Goal: Task Accomplishment & Management: Manage account settings

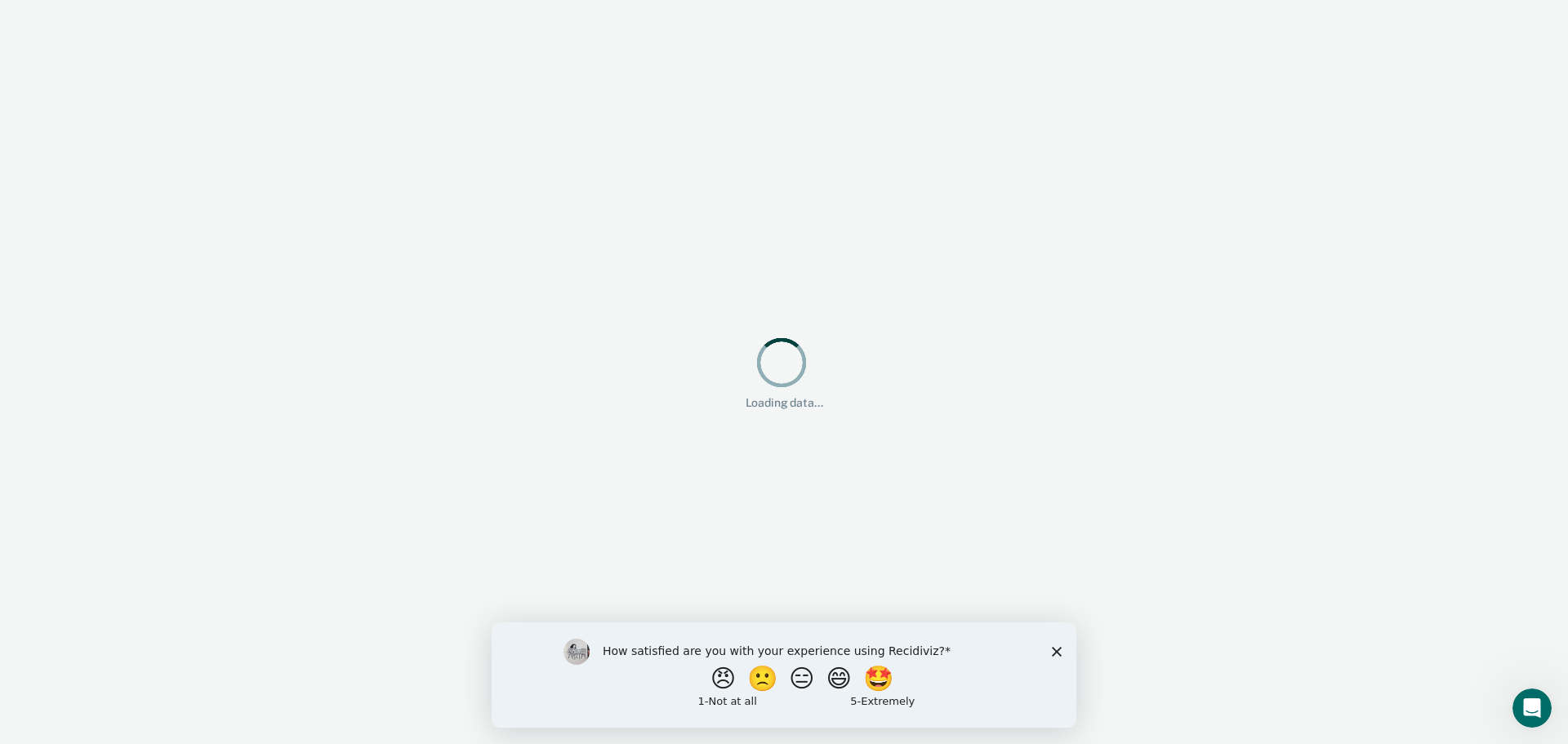
click at [1062, 649] on div "How satisfied are you with your experience using Recidiviz? 😠 🙁 😑 😄 🤩 1 - Not a…" at bounding box center [783, 674] width 585 height 105
click at [1055, 650] on icon "Close survey" at bounding box center [1056, 651] width 10 height 10
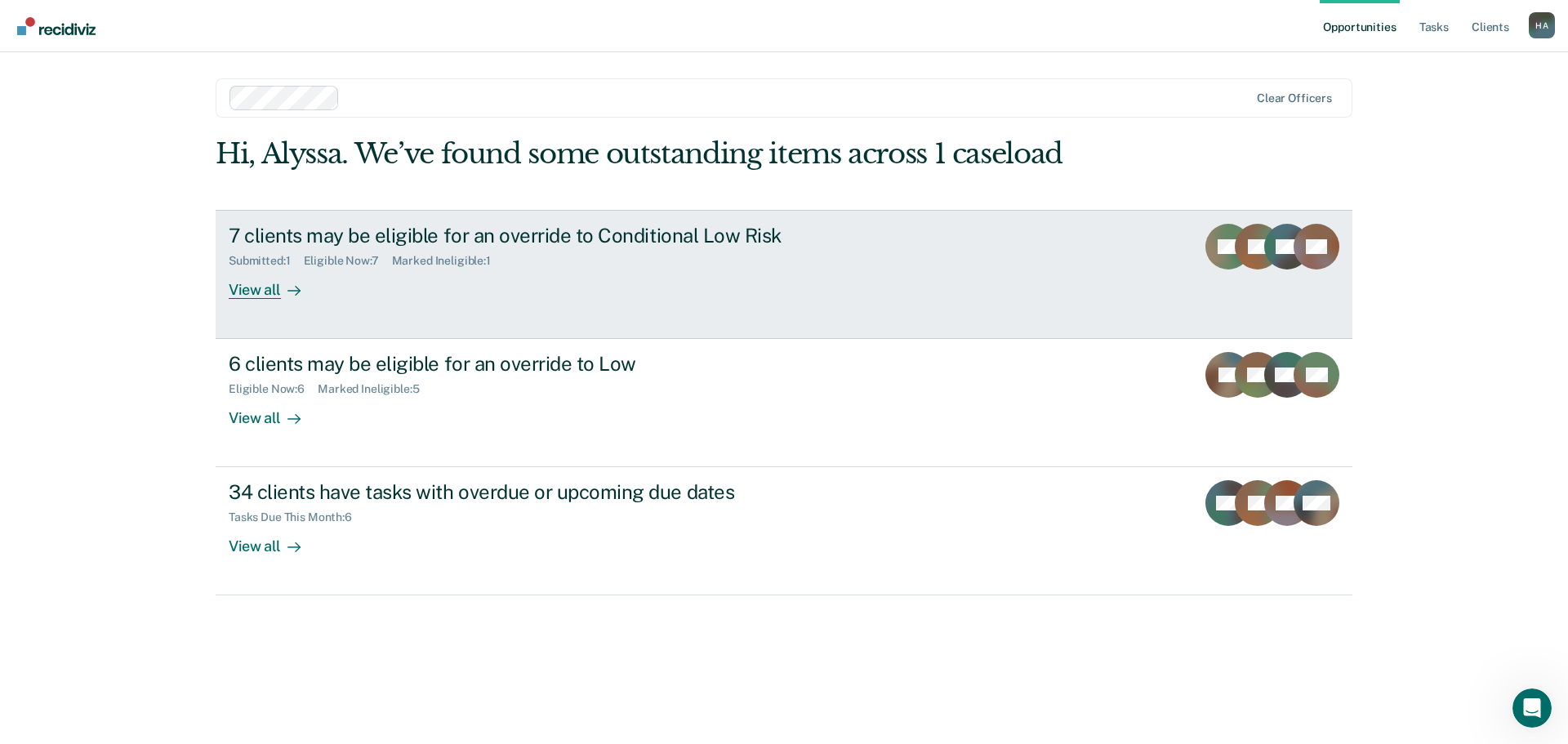
click at [288, 282] on div at bounding box center [290, 289] width 19 height 18
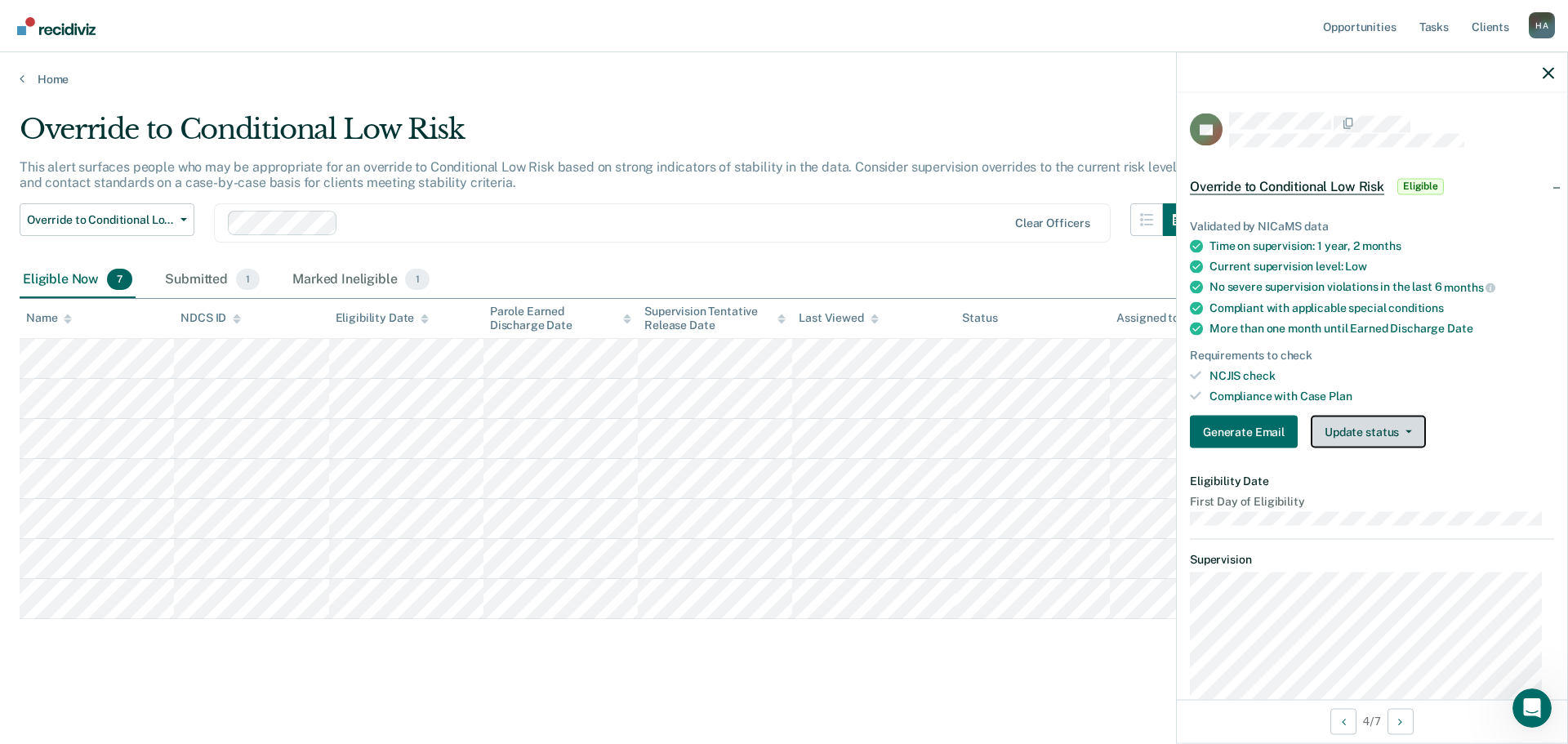
click at [1377, 427] on button "Update status" at bounding box center [1369, 431] width 115 height 32
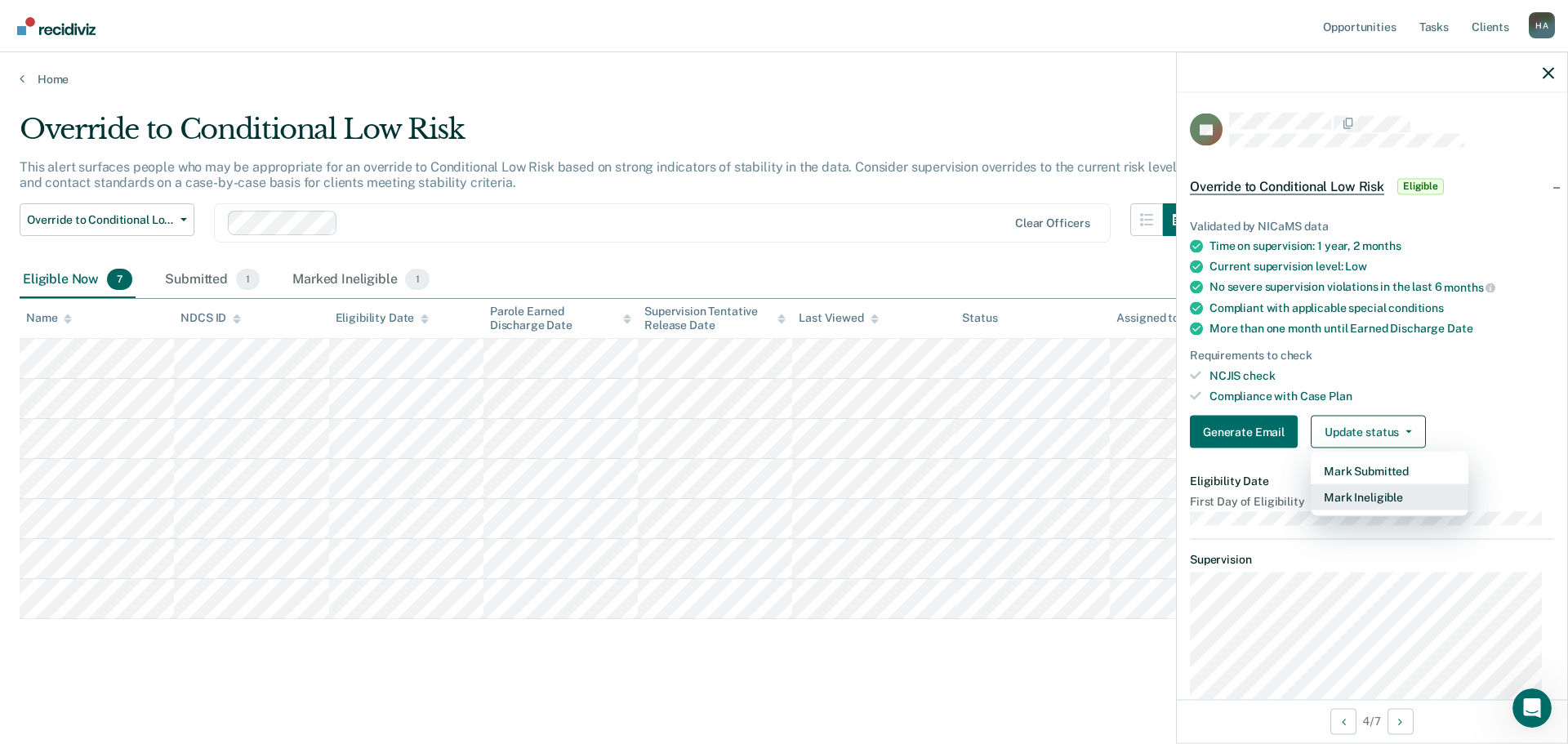
click at [1369, 487] on button "Mark Ineligible" at bounding box center [1390, 497] width 158 height 26
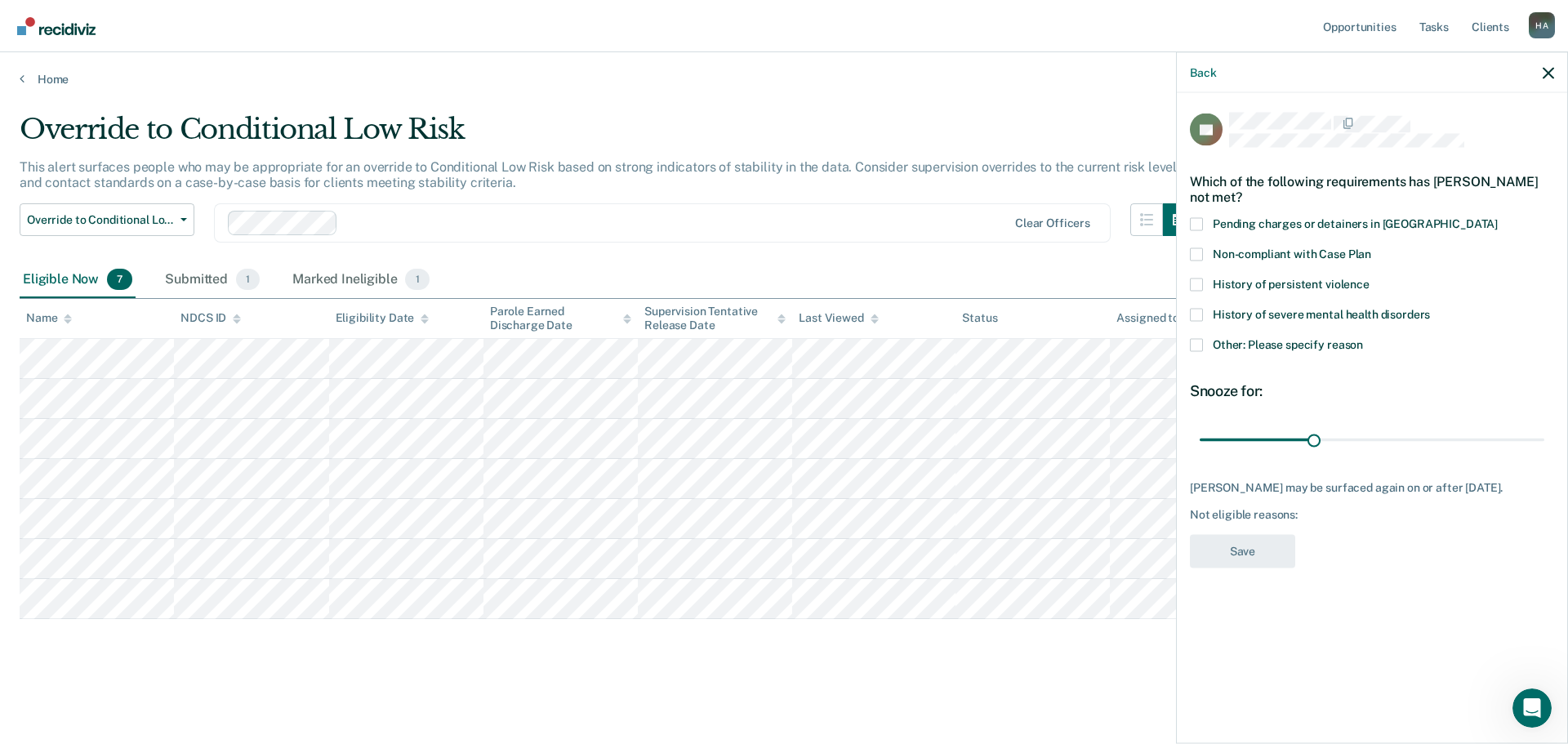
click at [1201, 345] on span at bounding box center [1197, 344] width 13 height 13
click at [1363, 338] on input "Other: Please specify reason" at bounding box center [1363, 338] width 0 height 0
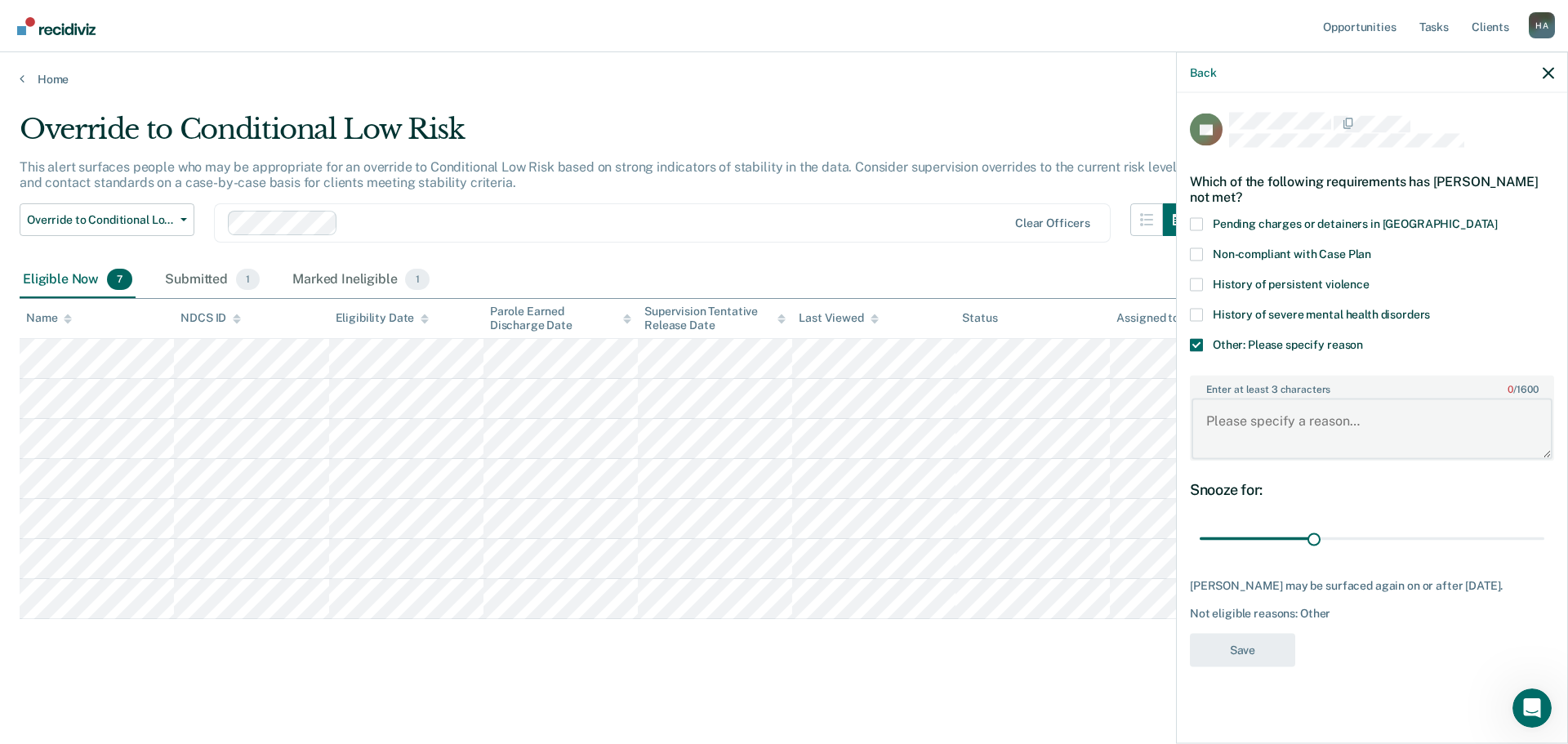
click at [1276, 431] on textarea "Enter at least 3 characters 0 / 1600" at bounding box center [1371, 428] width 361 height 60
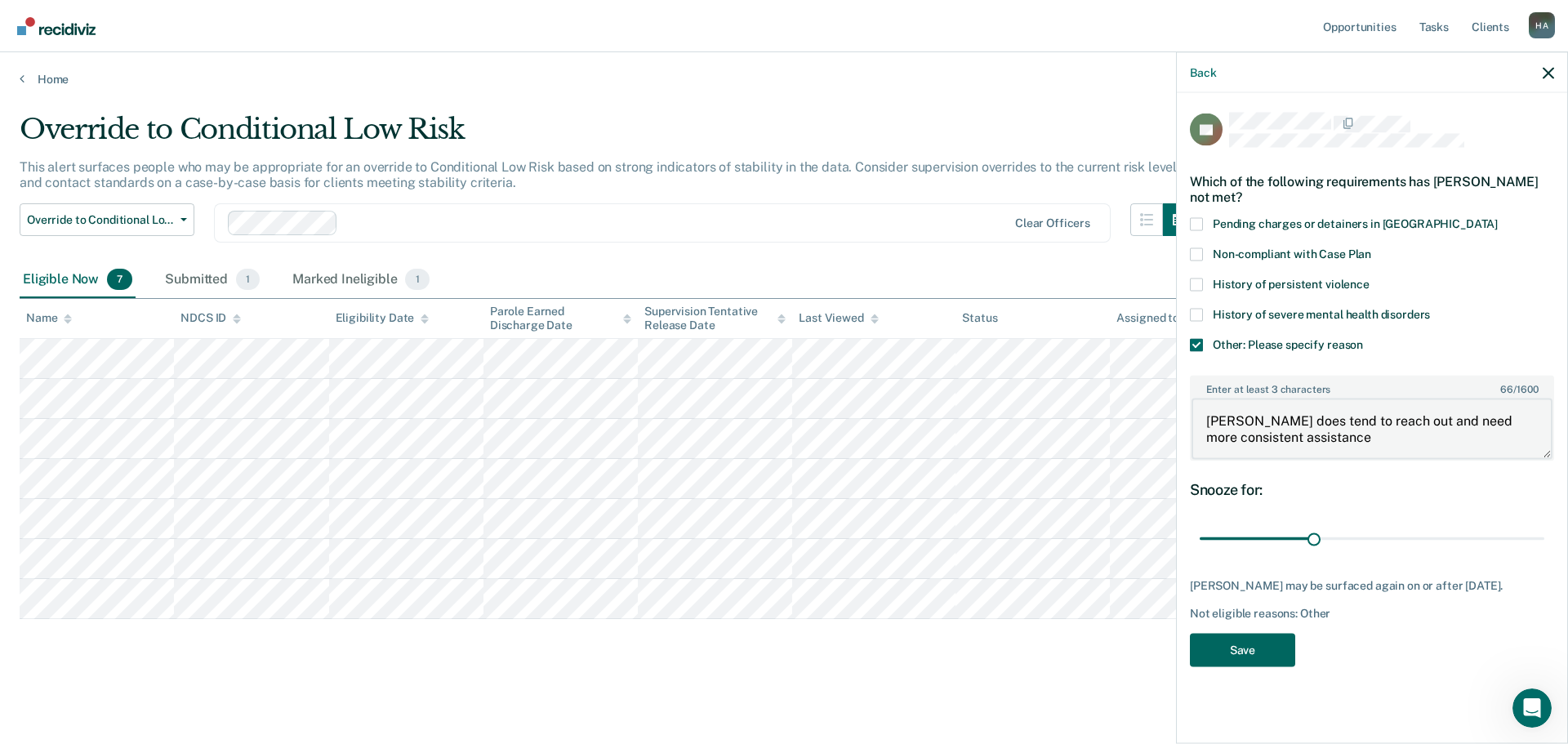
type textarea "[PERSON_NAME] does tend to reach out and need more consistent assistance"
click at [1269, 645] on button "Save" at bounding box center [1243, 649] width 105 height 33
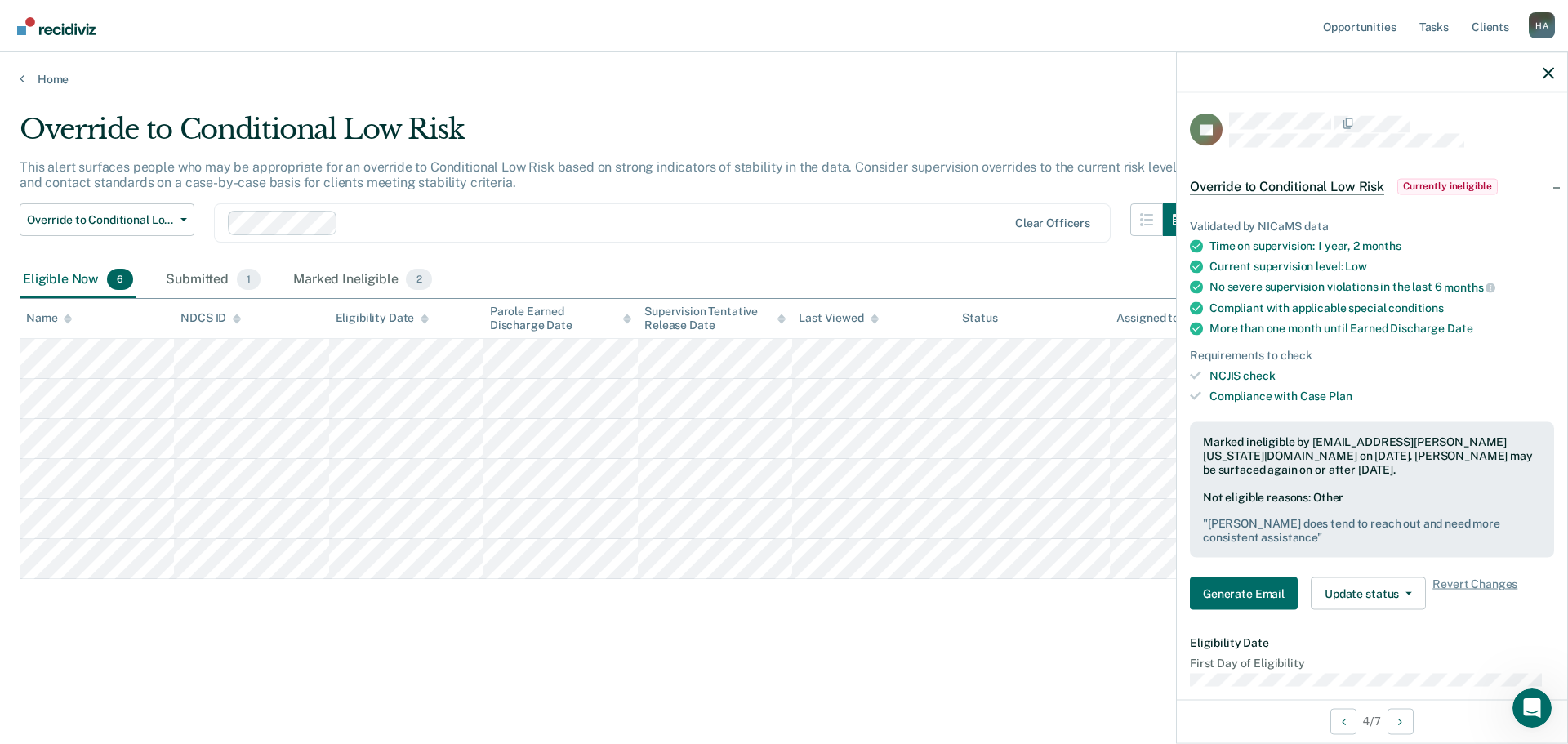
click at [863, 90] on main "Override to Conditional Low Risk This alert surfaces people who may be appropri…" at bounding box center [784, 413] width 1568 height 653
click at [93, 227] on button "Override to Conditional Low Risk" at bounding box center [106, 219] width 175 height 32
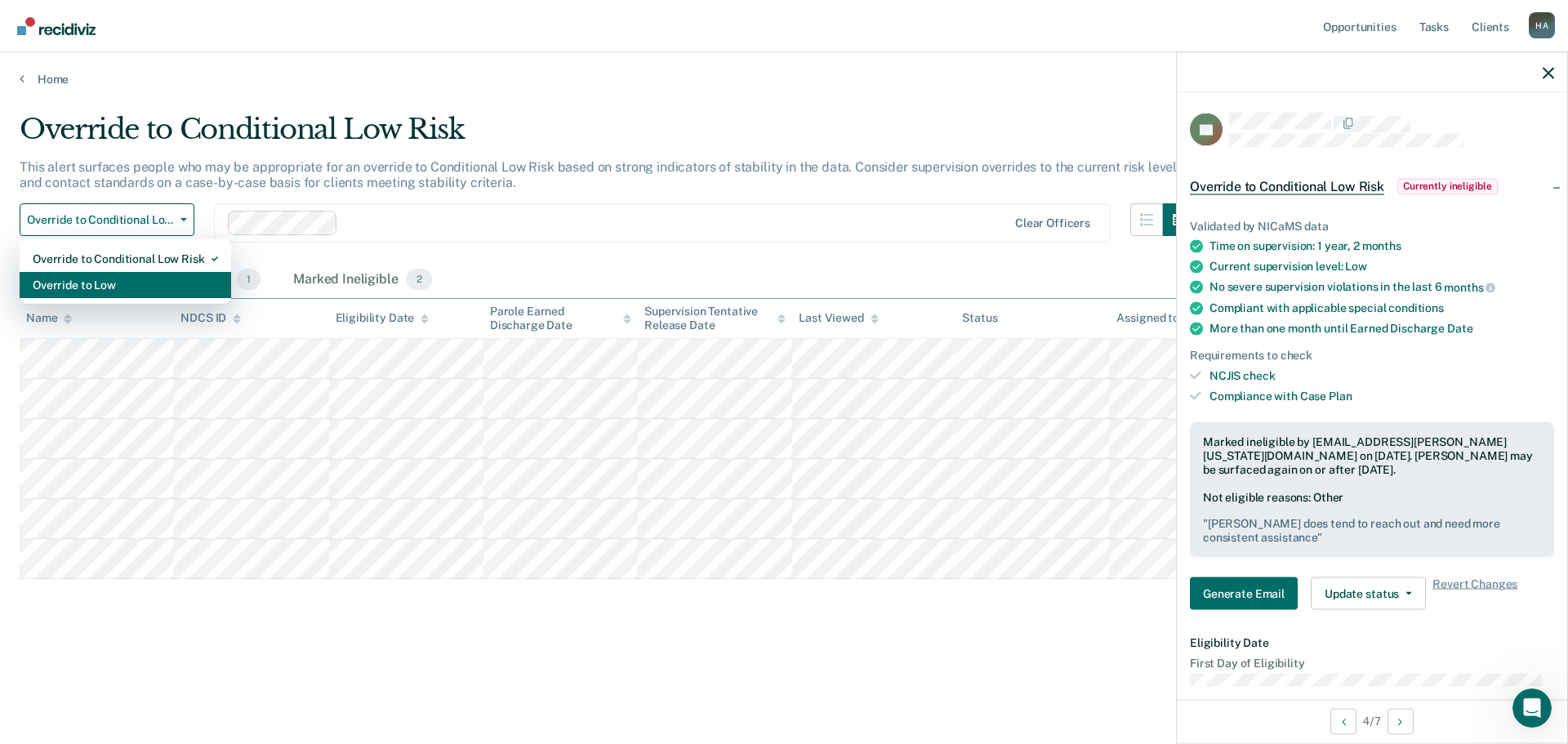
click at [116, 279] on div "Override to Low" at bounding box center [125, 285] width 186 height 26
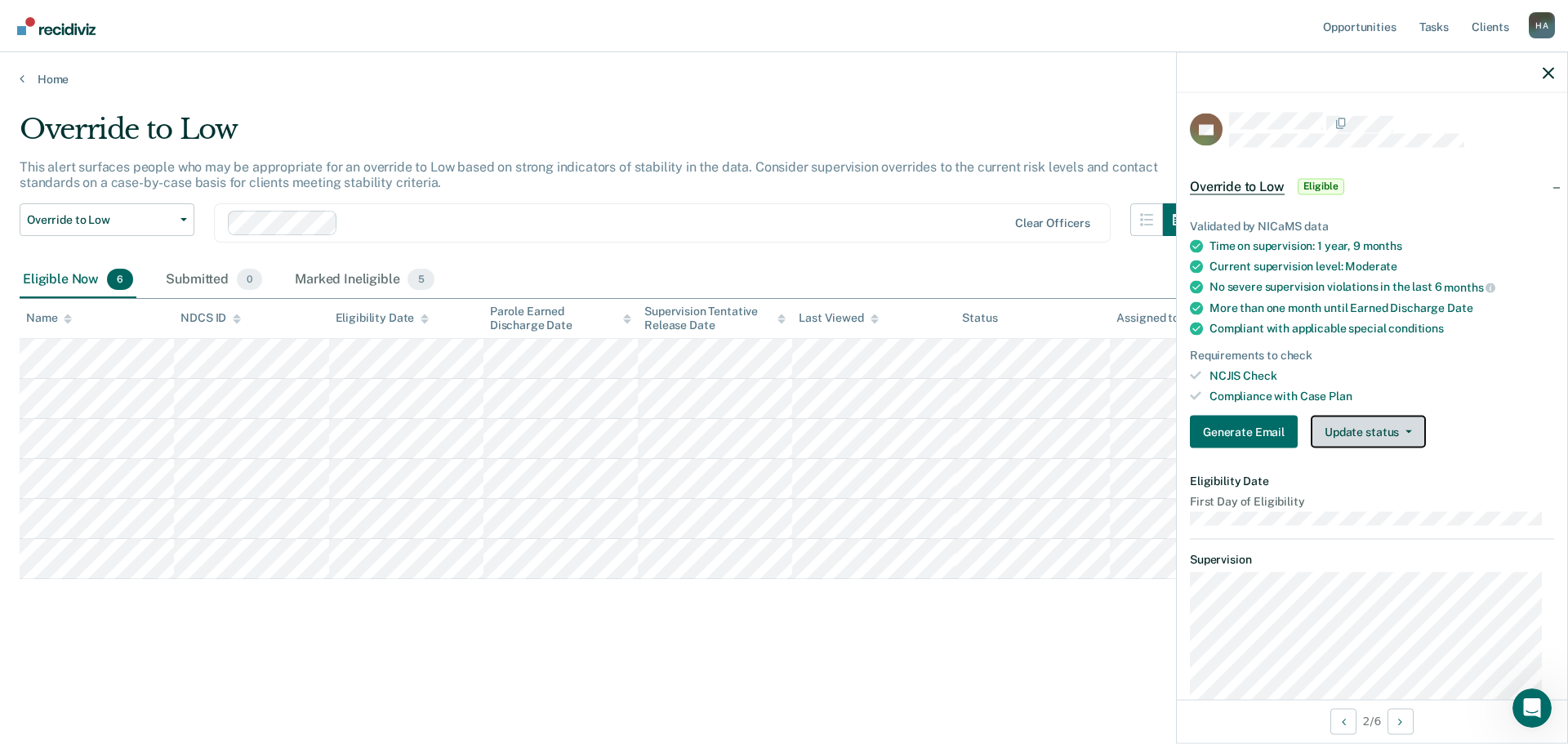
click at [1375, 426] on button "Update status" at bounding box center [1369, 431] width 115 height 32
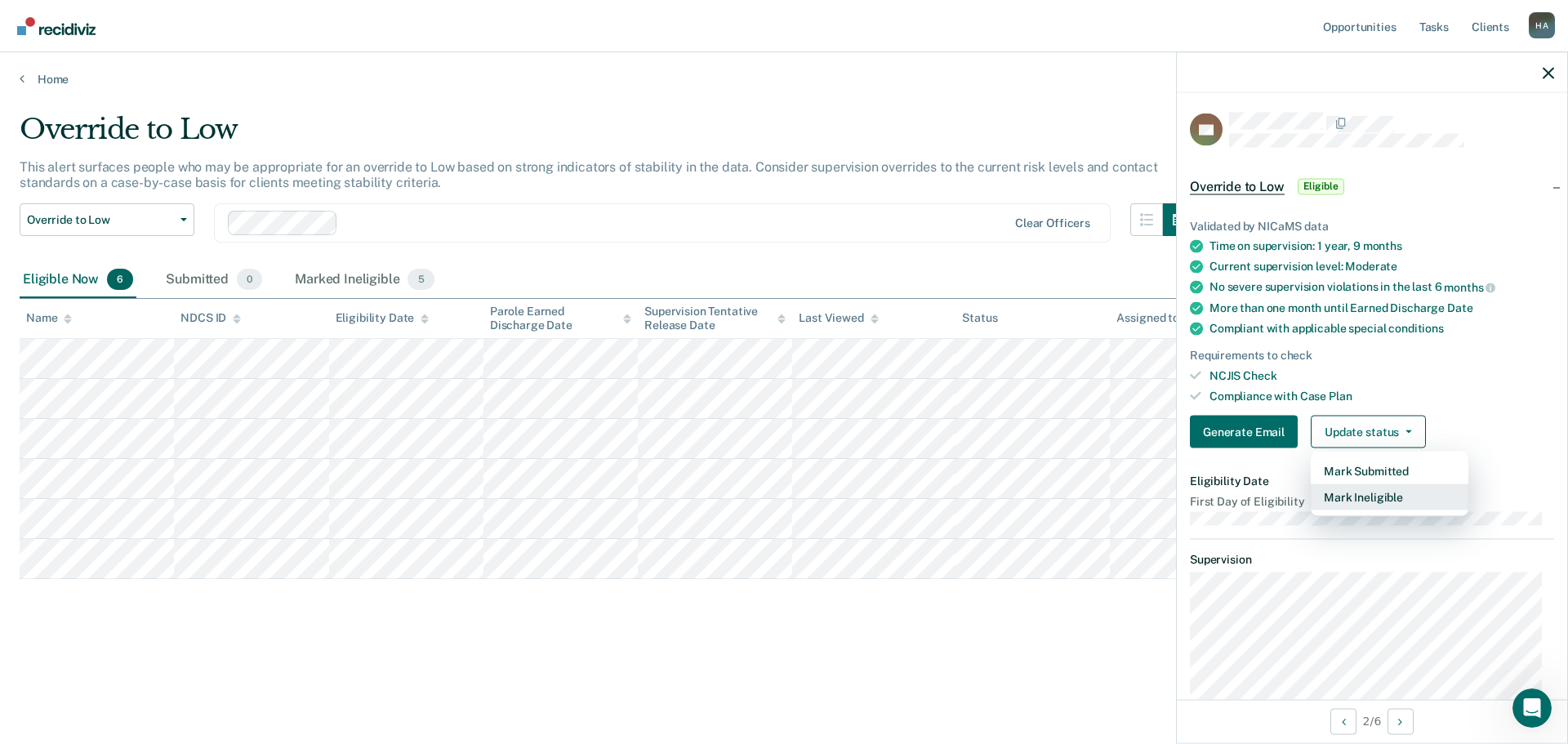
click at [1350, 498] on button "Mark Ineligible" at bounding box center [1390, 497] width 158 height 26
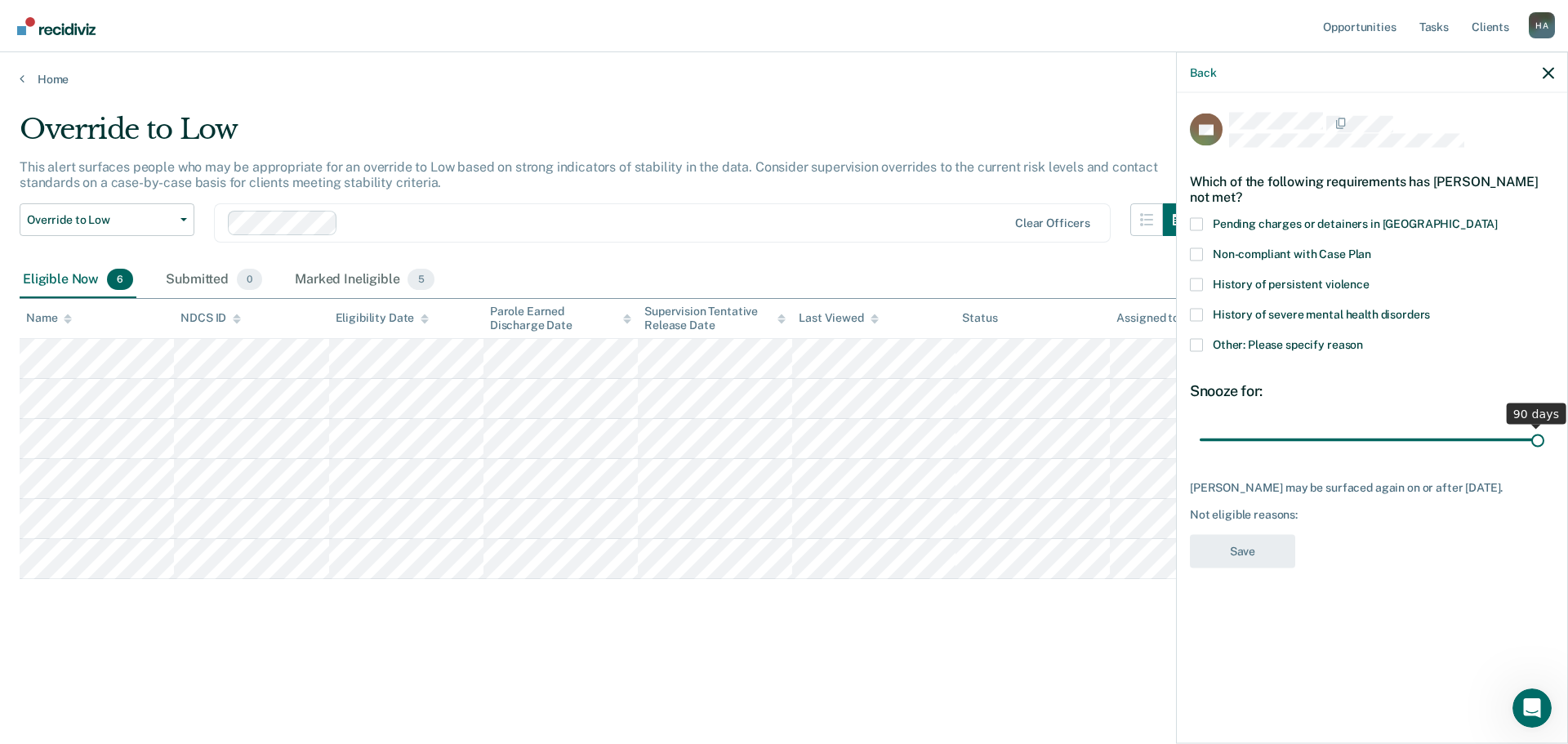
drag, startPoint x: 1312, startPoint y: 442, endPoint x: 1567, endPoint y: 351, distance: 270.8
type input "90"
click at [1545, 426] on input "range" at bounding box center [1371, 439] width 344 height 29
click at [1205, 338] on label "Other: Please specify reason" at bounding box center [1372, 346] width 364 height 18
click at [1363, 338] on input "Other: Please specify reason" at bounding box center [1363, 338] width 0 height 0
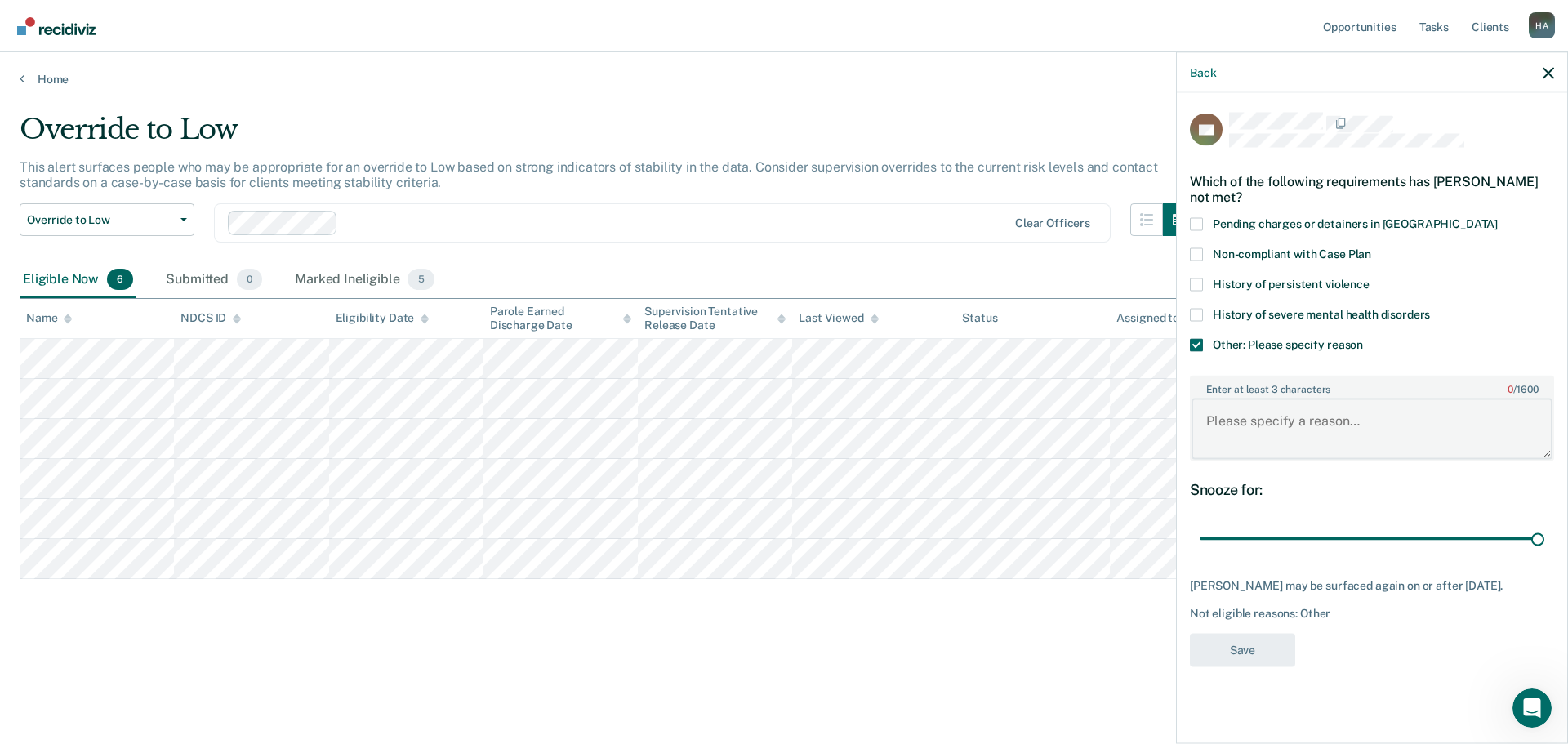
click at [1259, 454] on textarea "Enter at least 3 characters 0 / 1600" at bounding box center [1371, 428] width 361 height 60
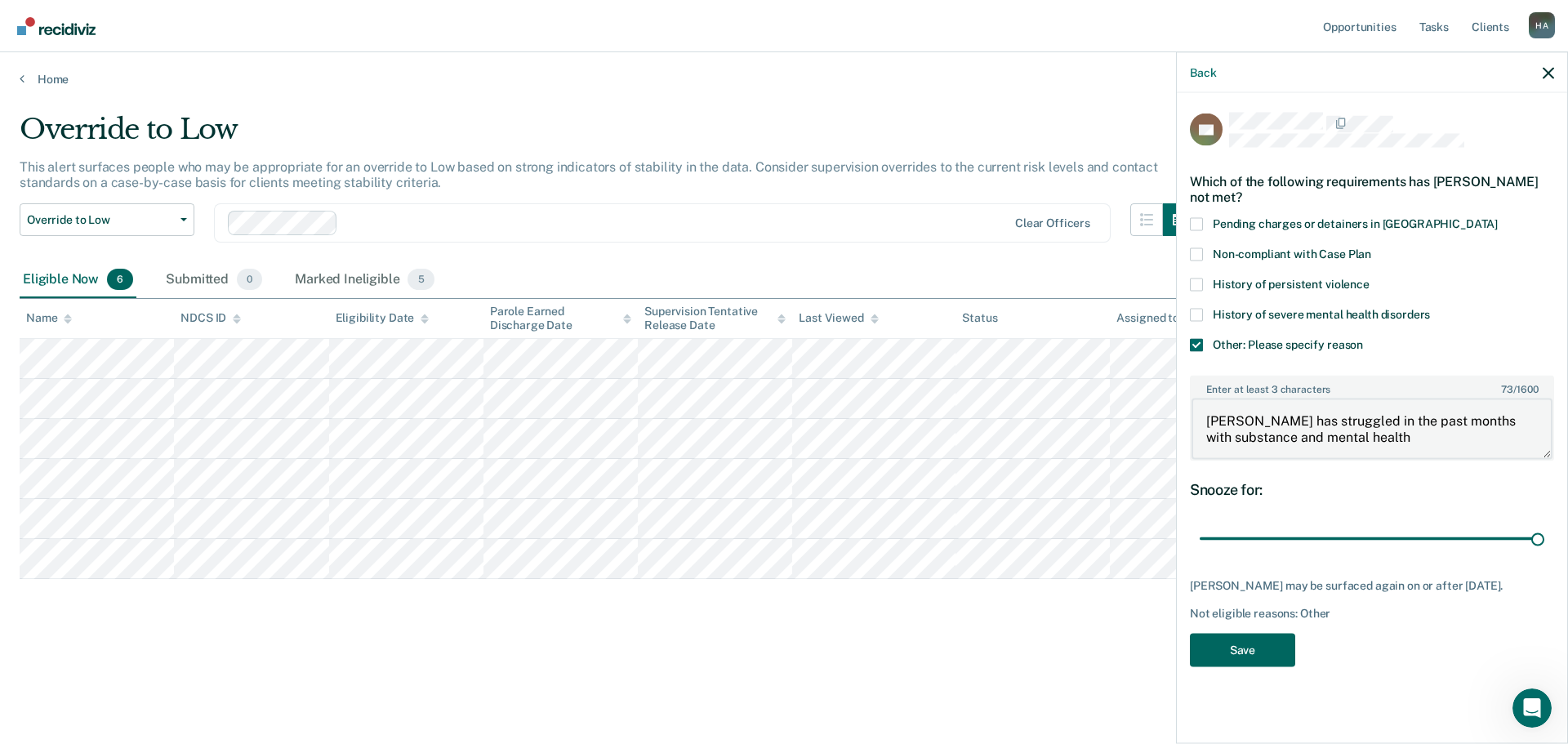
type textarea "[PERSON_NAME] has struggled in the past months with substance and mental health"
click at [1256, 648] on button "Save" at bounding box center [1243, 649] width 105 height 33
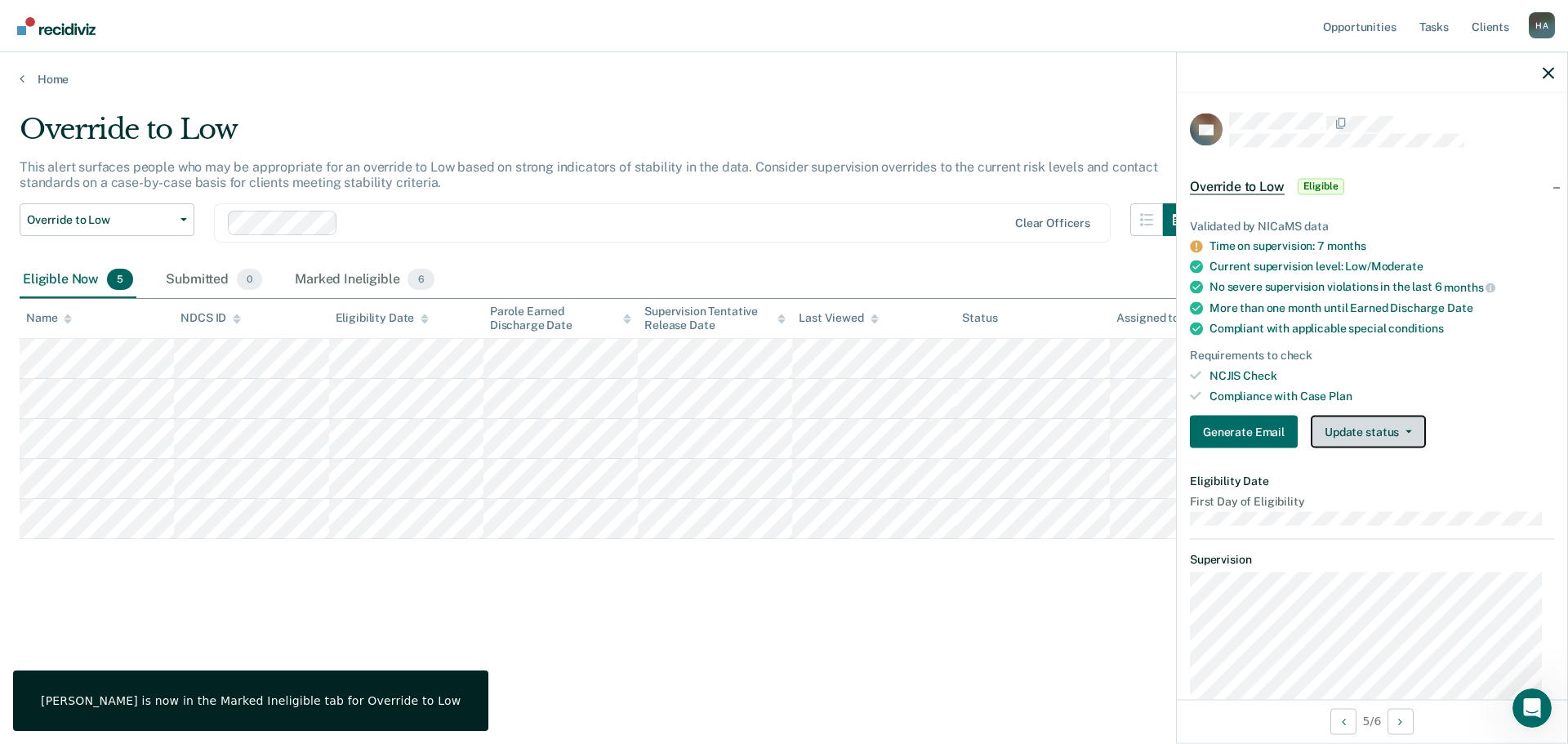
click at [1383, 437] on button "Update status" at bounding box center [1369, 431] width 115 height 32
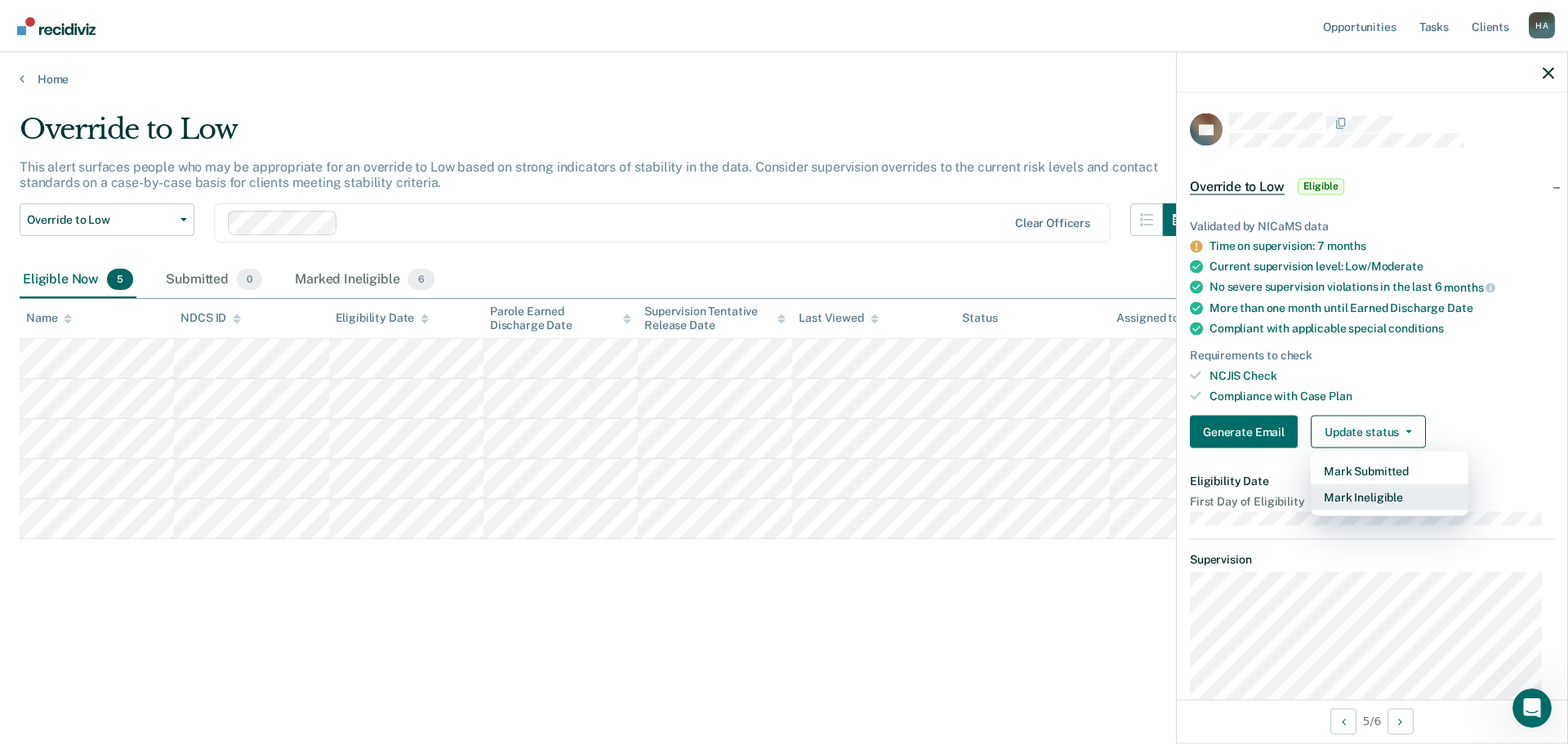
click at [1361, 491] on button "Mark Ineligible" at bounding box center [1390, 497] width 158 height 26
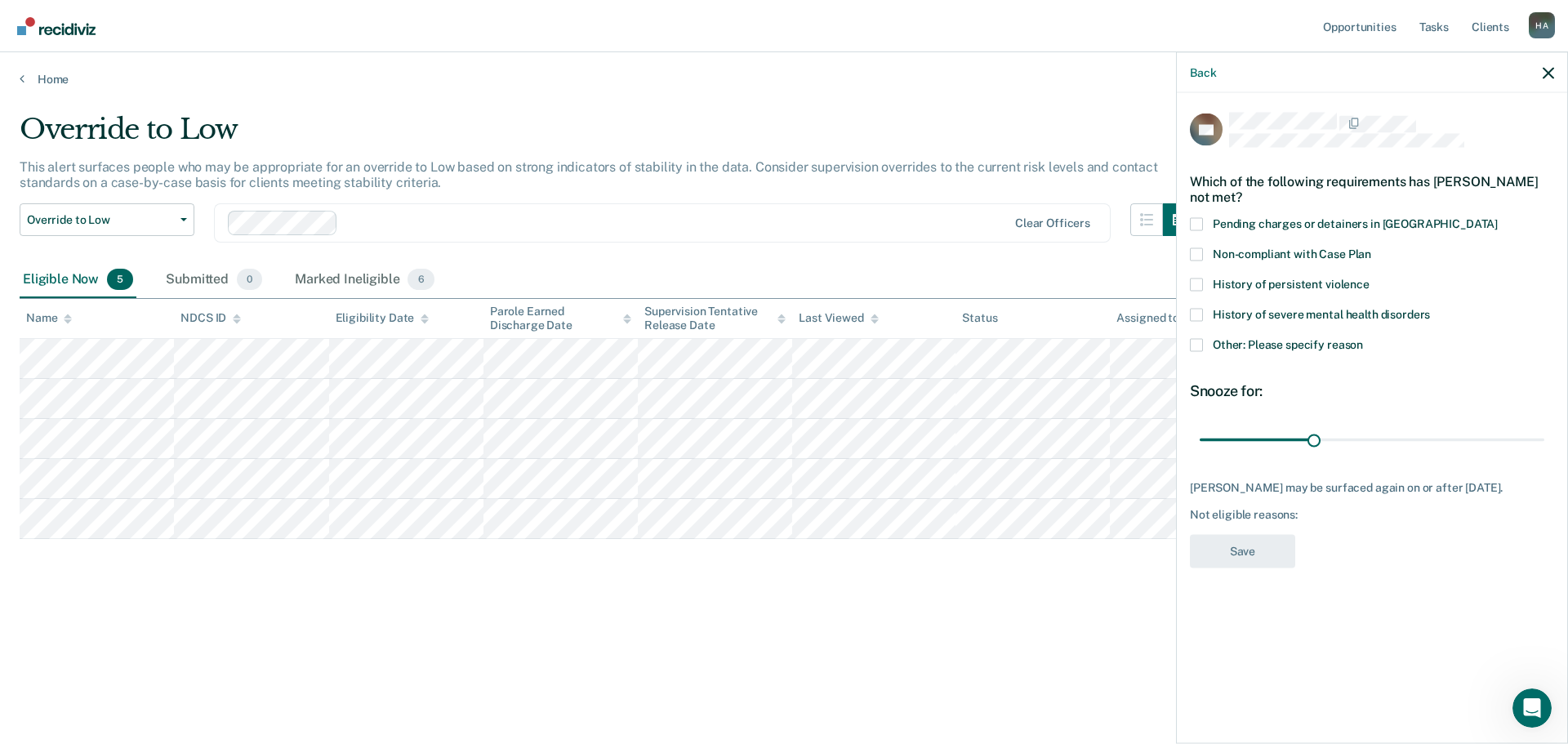
click at [1198, 345] on span at bounding box center [1197, 344] width 13 height 13
click at [1363, 338] on input "Other: Please specify reason" at bounding box center [1363, 338] width 0 height 0
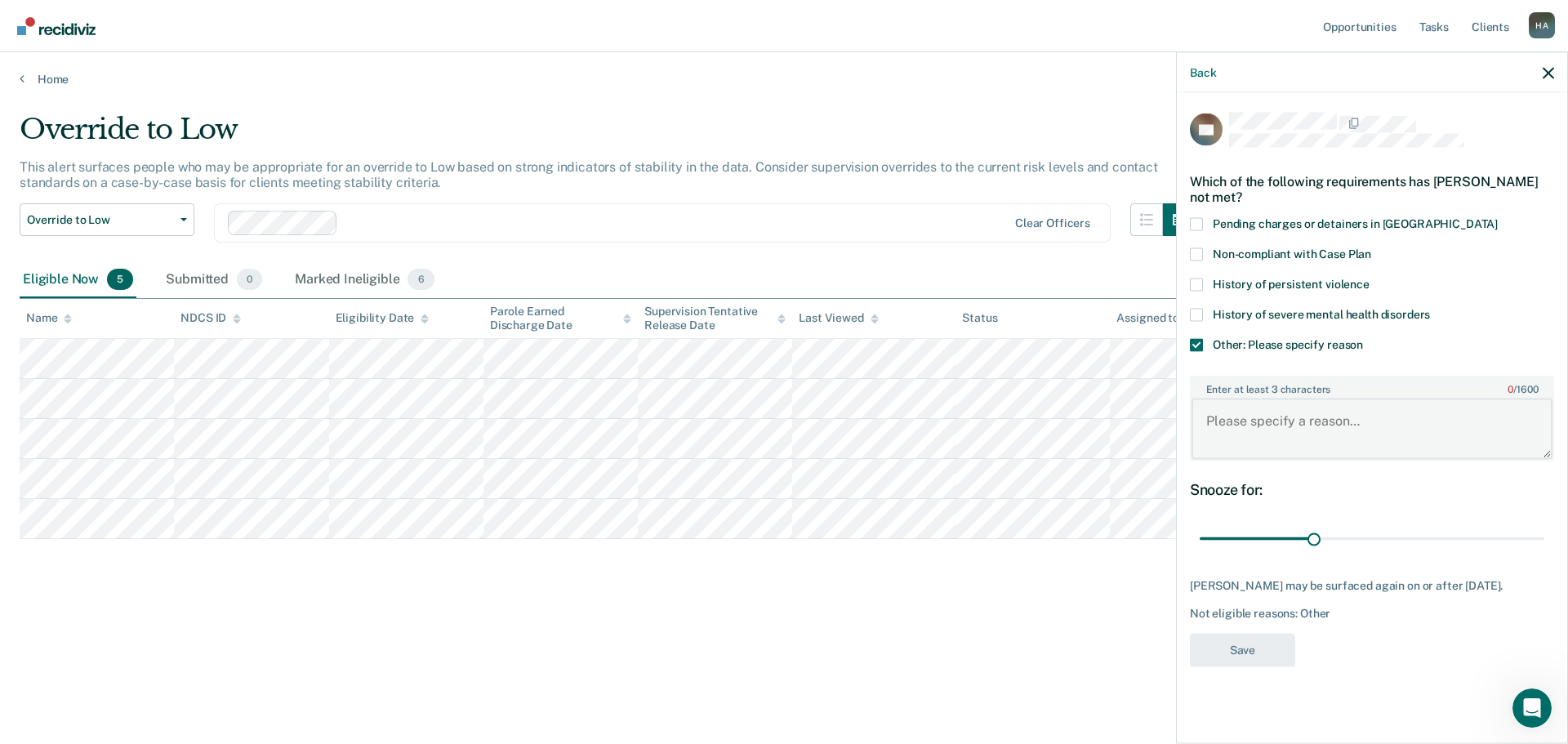
click at [1257, 427] on textarea "Enter at least 3 characters 0 / 1600" at bounding box center [1371, 428] width 361 height 60
type textarea "Just transitioned to her own place, may give some time not in TLF"
click at [1249, 642] on button "Save" at bounding box center [1243, 649] width 105 height 33
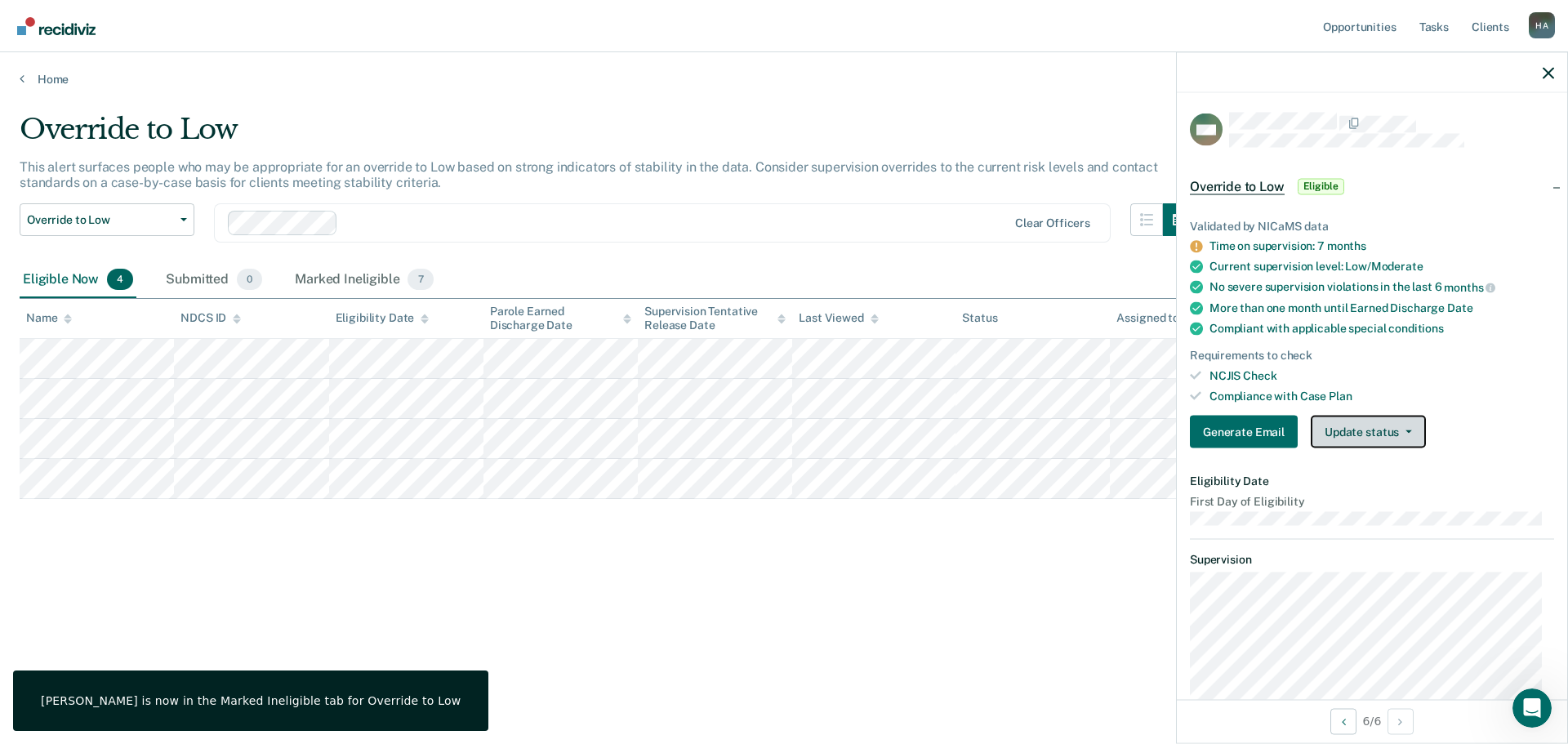
drag, startPoint x: 1350, startPoint y: 416, endPoint x: 1354, endPoint y: 430, distance: 14.6
click at [1350, 416] on button "Update status" at bounding box center [1369, 431] width 115 height 32
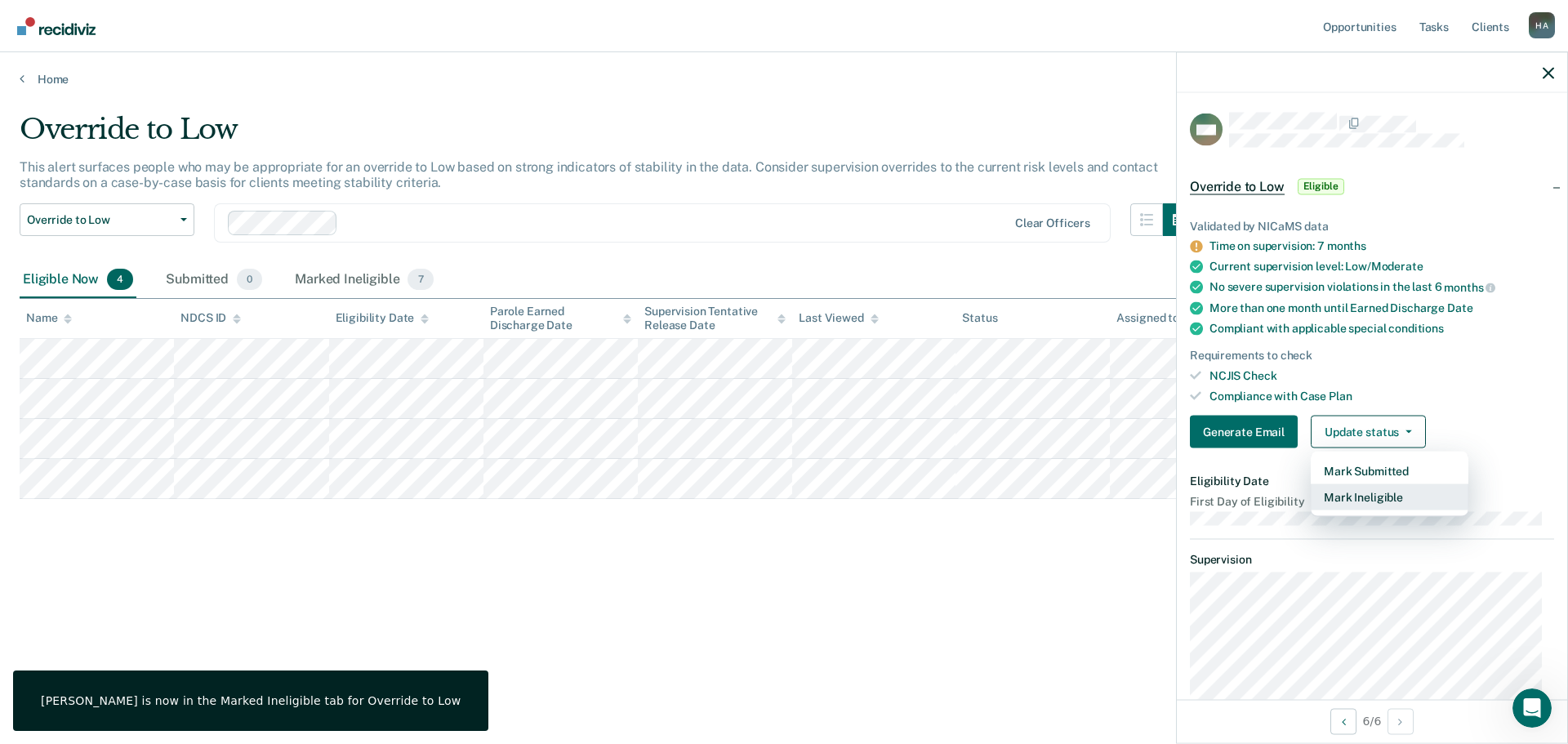
click at [1366, 494] on button "Mark Ineligible" at bounding box center [1390, 497] width 158 height 26
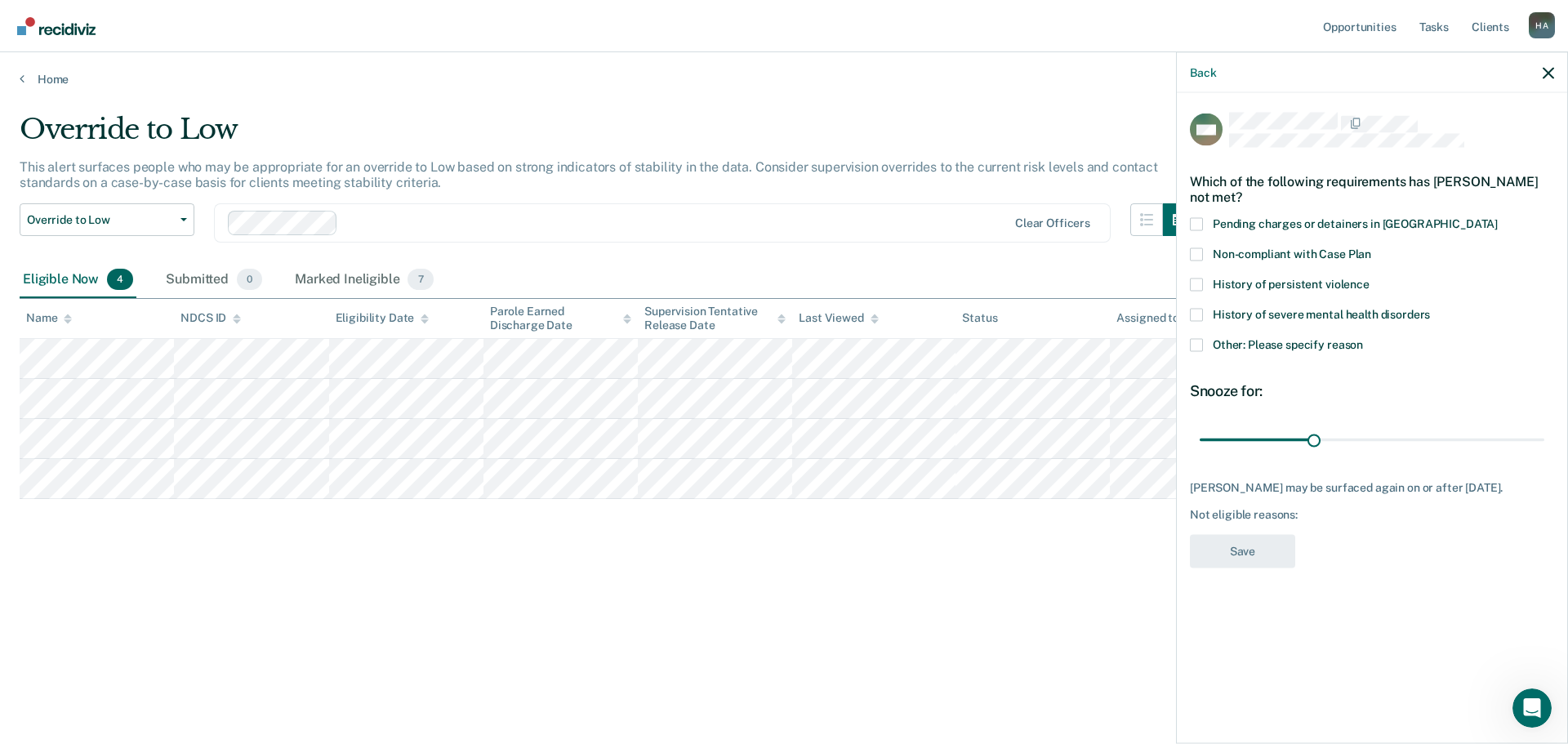
click at [1196, 346] on span at bounding box center [1197, 344] width 13 height 13
click at [1363, 338] on input "Other: Please specify reason" at bounding box center [1363, 338] width 0 height 0
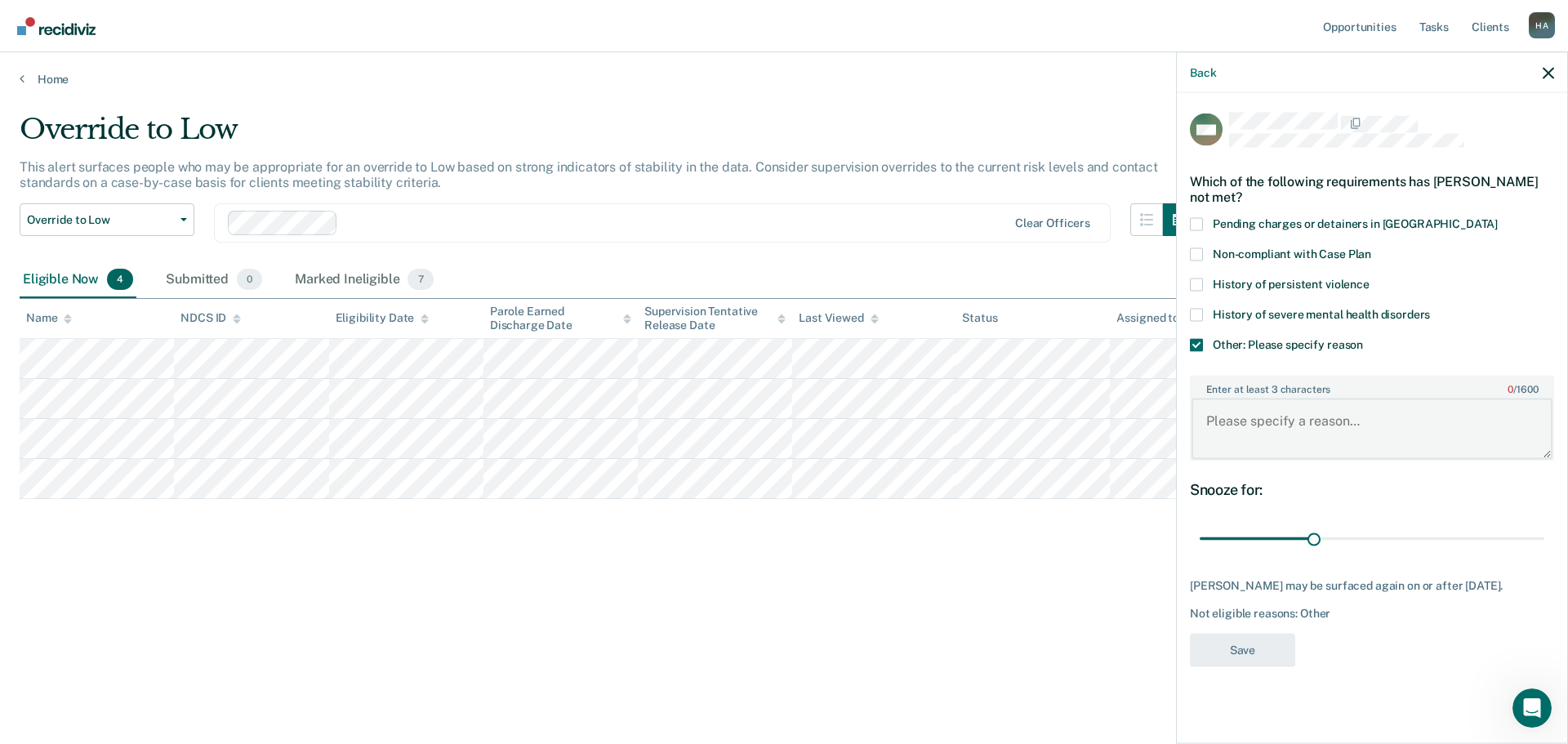
click at [1256, 436] on textarea "Enter at least 3 characters 0 / 1600" at bounding box center [1371, 428] width 361 height 60
type textarea "n"
type textarea "too new of a client to know yet"
click at [1260, 655] on button "Save" at bounding box center [1243, 649] width 105 height 33
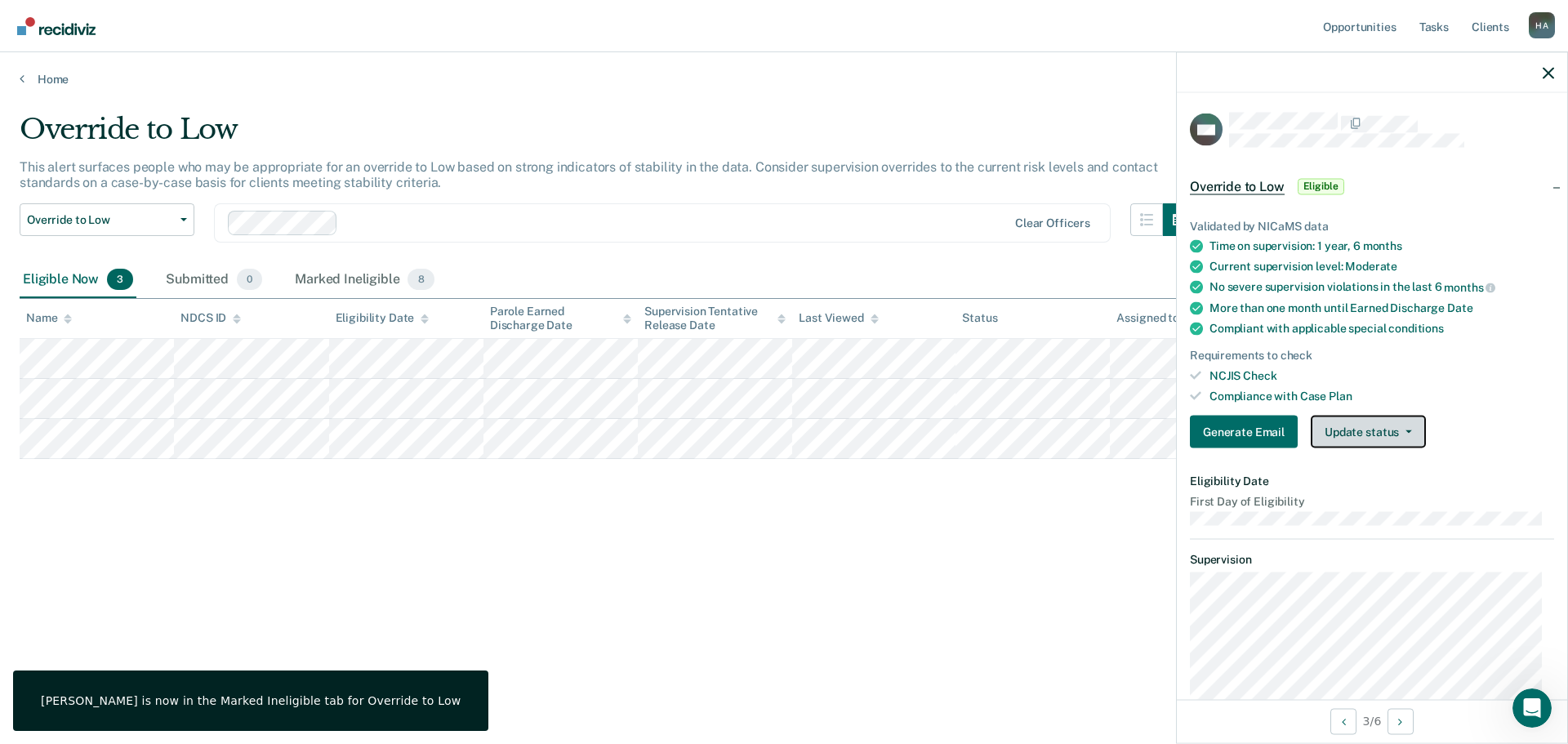
click at [1331, 433] on button "Update status" at bounding box center [1369, 431] width 115 height 32
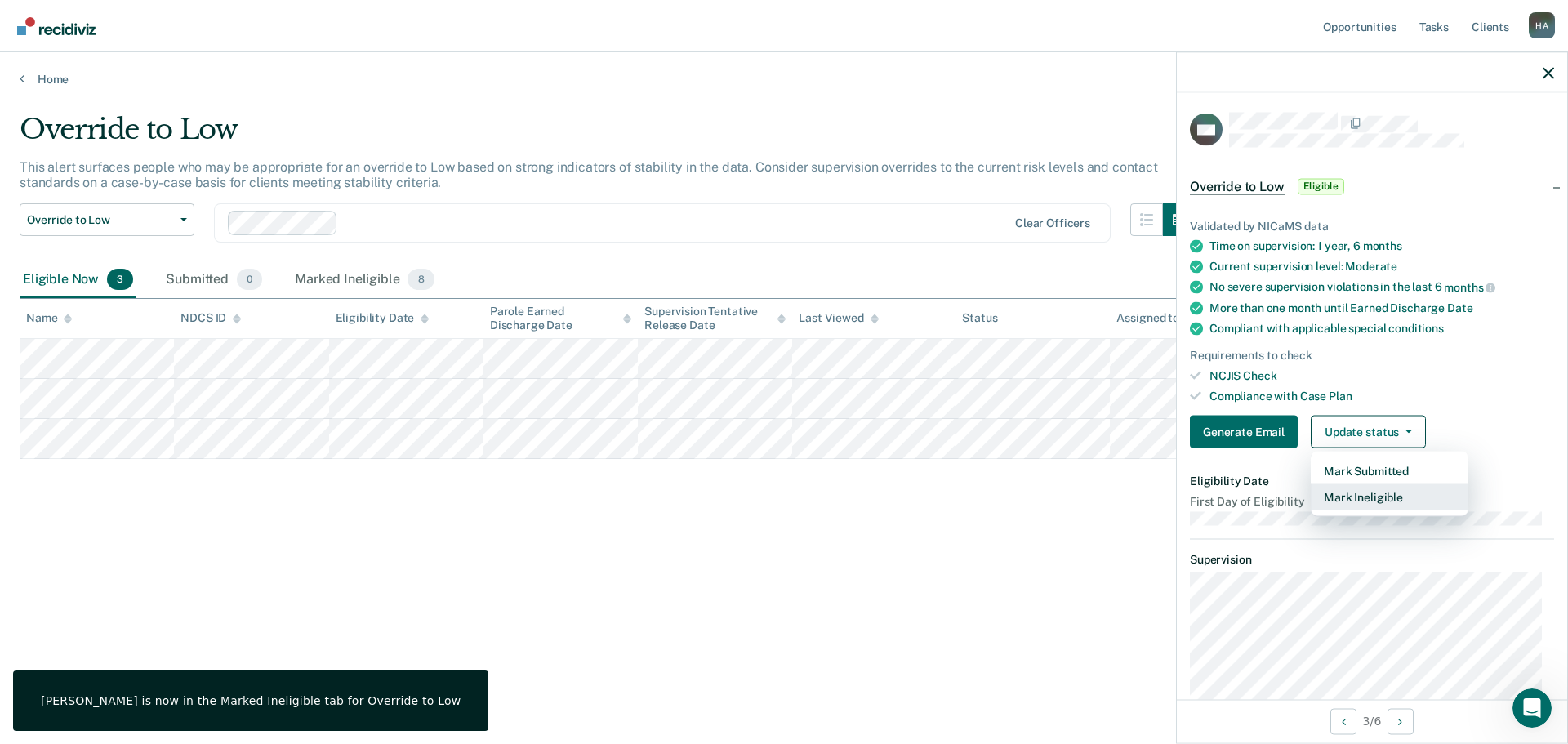
click at [1346, 496] on button "Mark Ineligible" at bounding box center [1390, 497] width 158 height 26
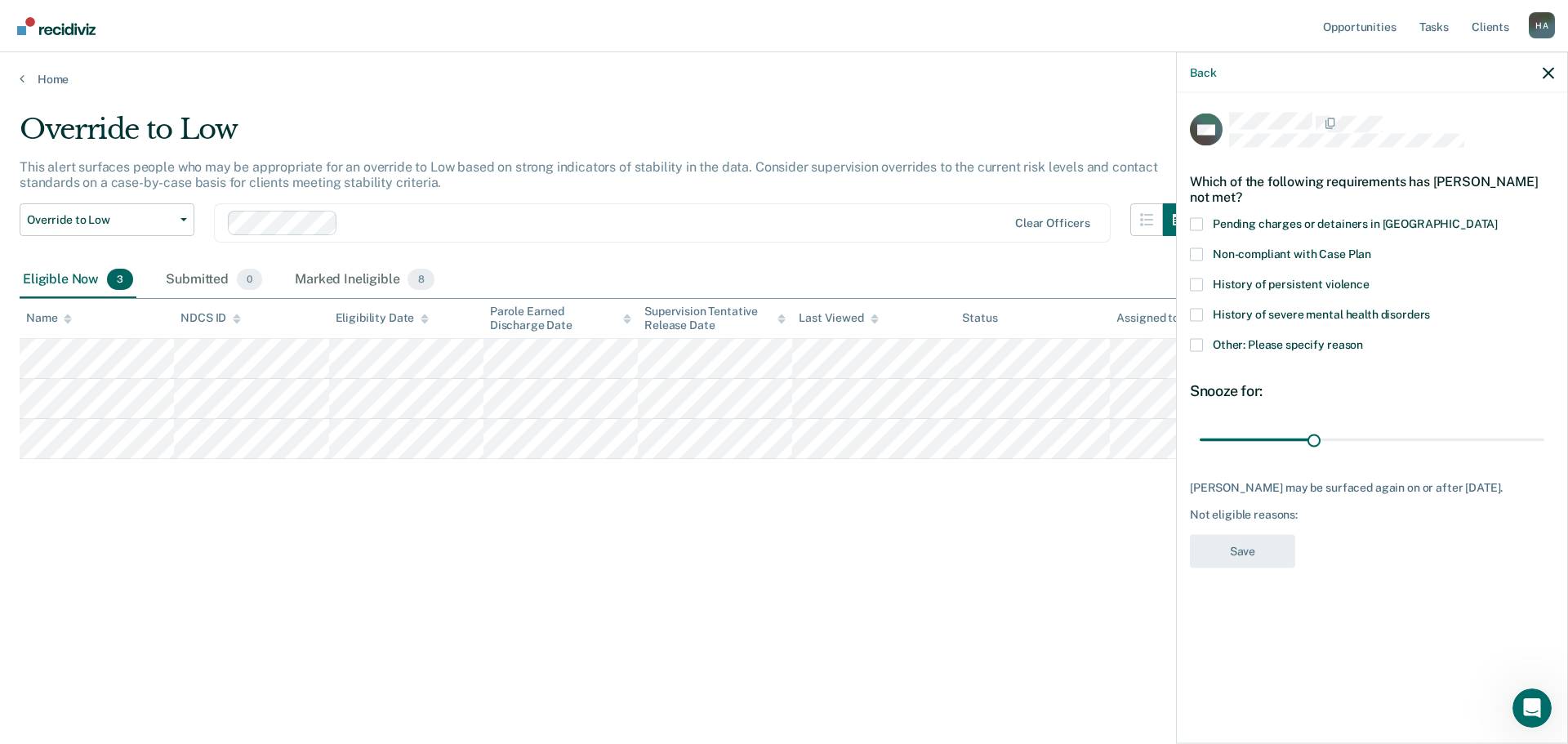
click at [1202, 342] on span at bounding box center [1197, 344] width 13 height 13
click at [1363, 338] on input "Other: Please specify reason" at bounding box center [1363, 338] width 0 height 0
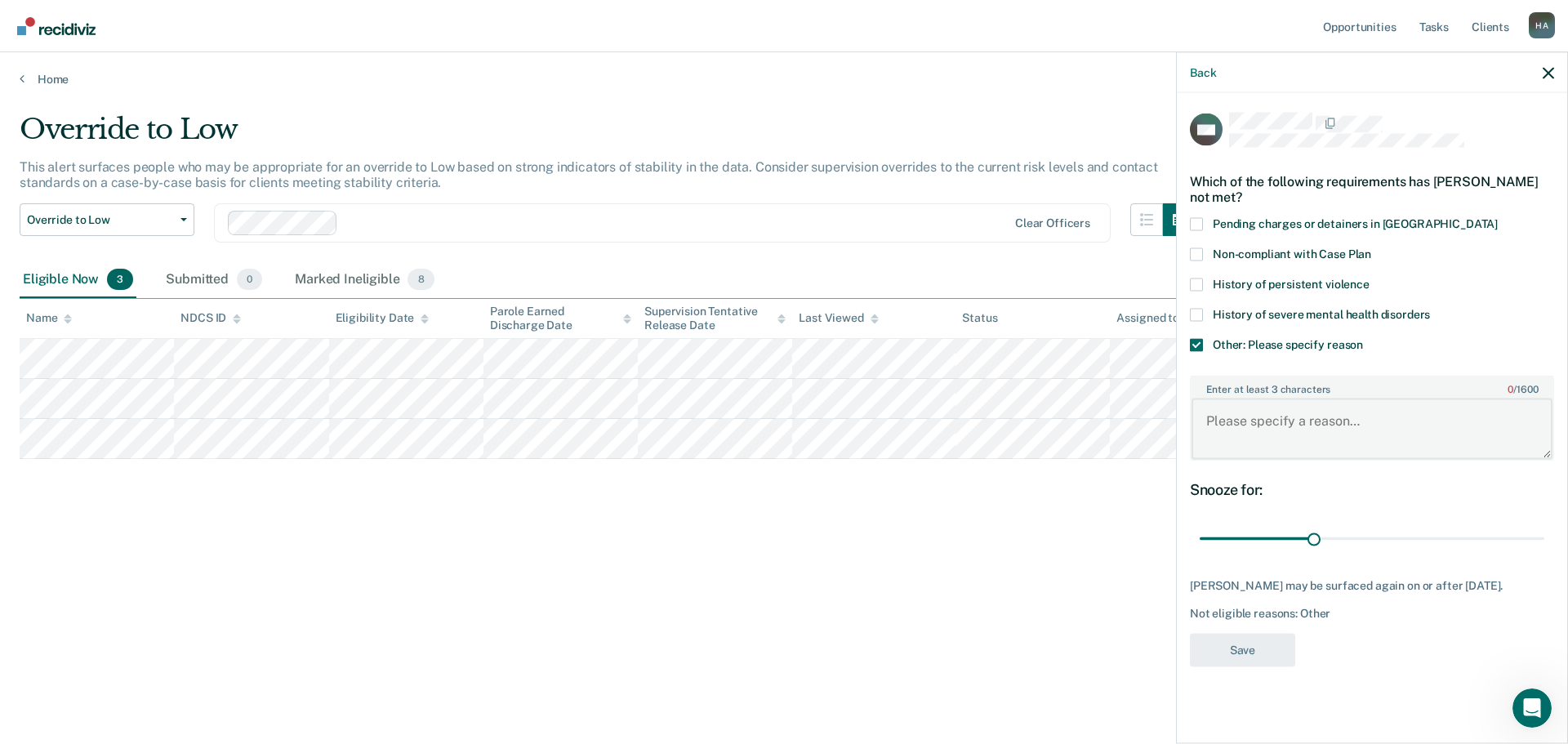
click at [1249, 422] on textarea "Enter at least 3 characters 0 / 1600" at bounding box center [1371, 428] width 361 height 60
type textarea "Struggles on some months, has not shown consistency"
click at [1264, 658] on button "Save" at bounding box center [1243, 649] width 105 height 33
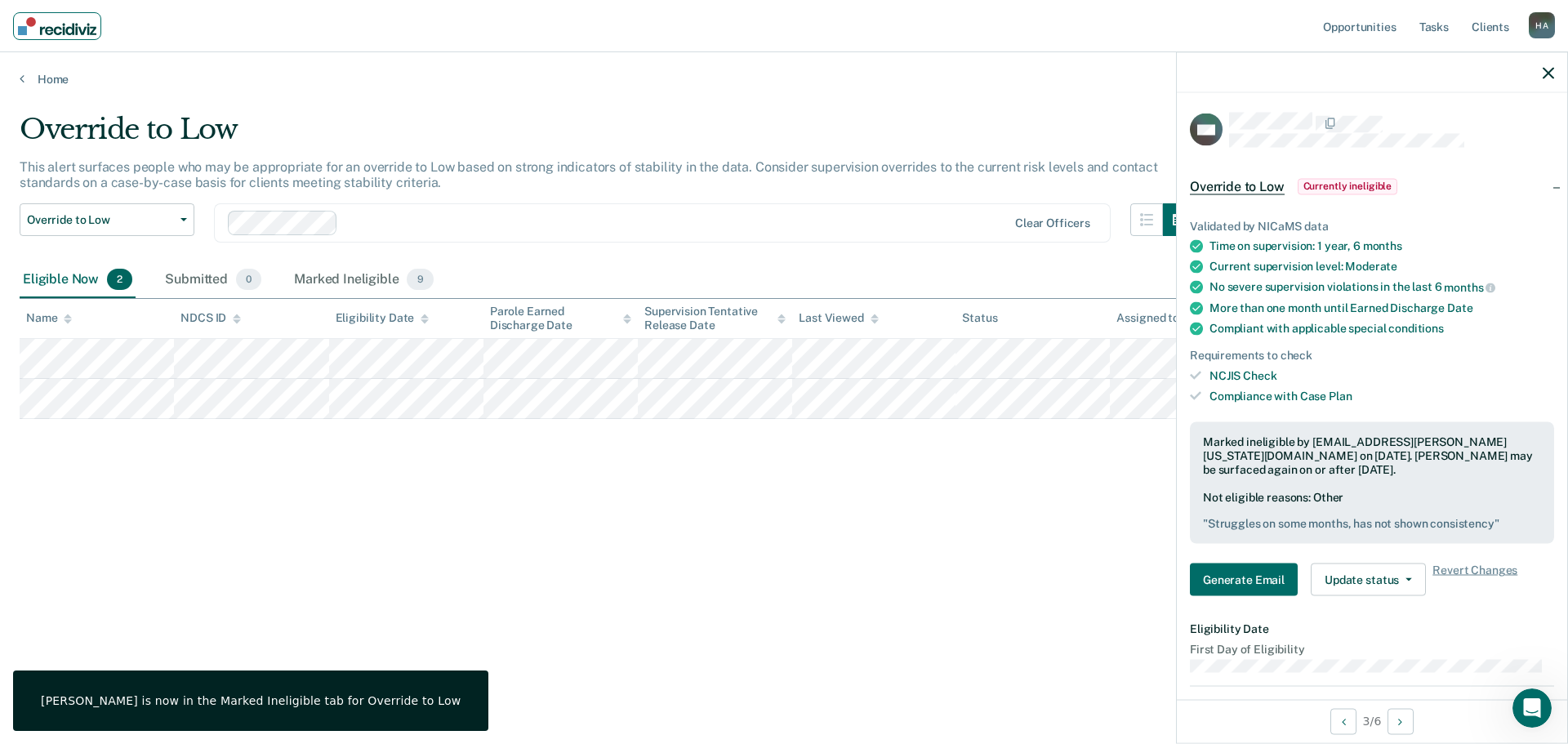
click at [42, 18] on img "Main navigation" at bounding box center [56, 26] width 78 height 18
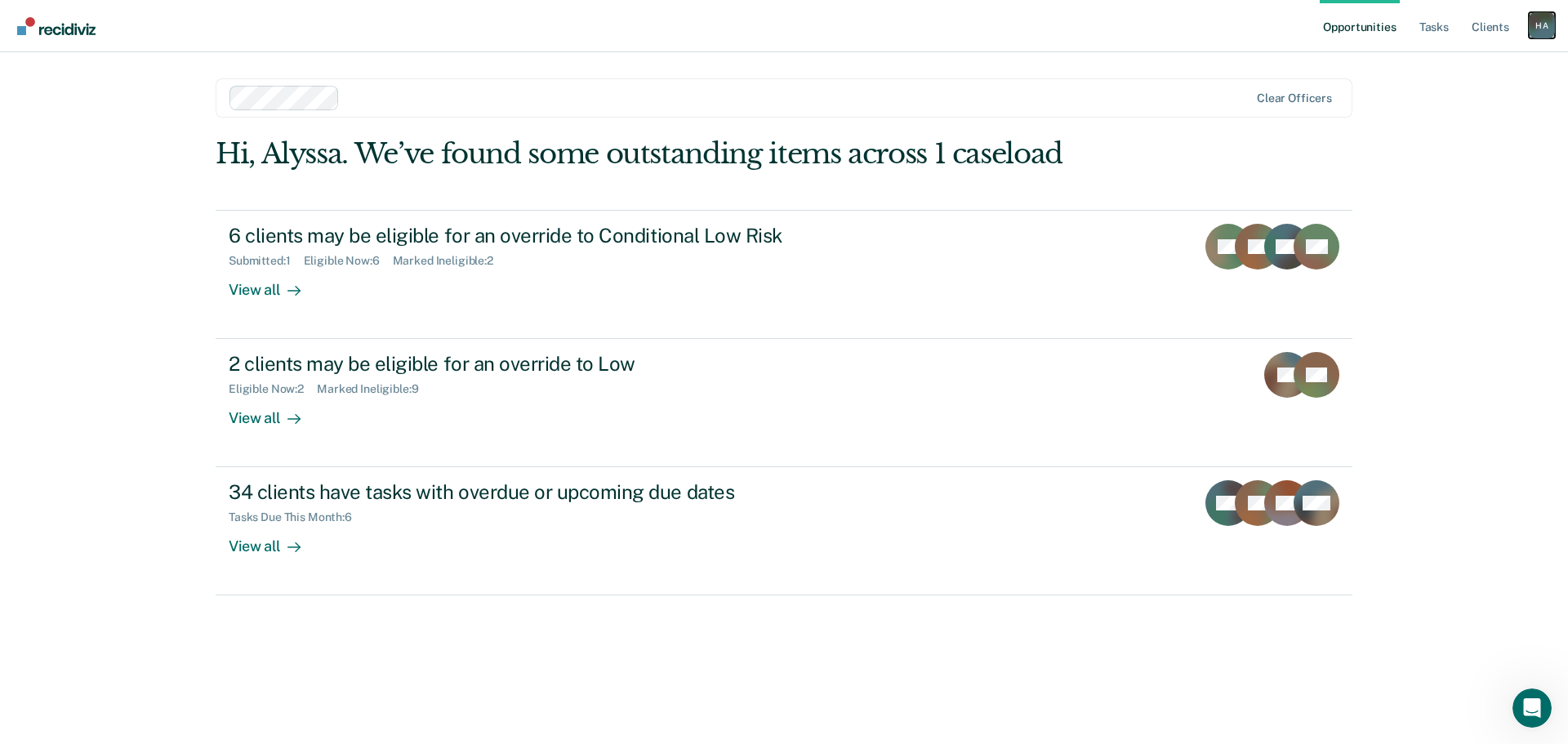
click at [1535, 21] on div "H A" at bounding box center [1542, 25] width 26 height 26
click at [1432, 102] on link "Log Out" at bounding box center [1476, 107] width 131 height 14
